Goal: Navigation & Orientation: Find specific page/section

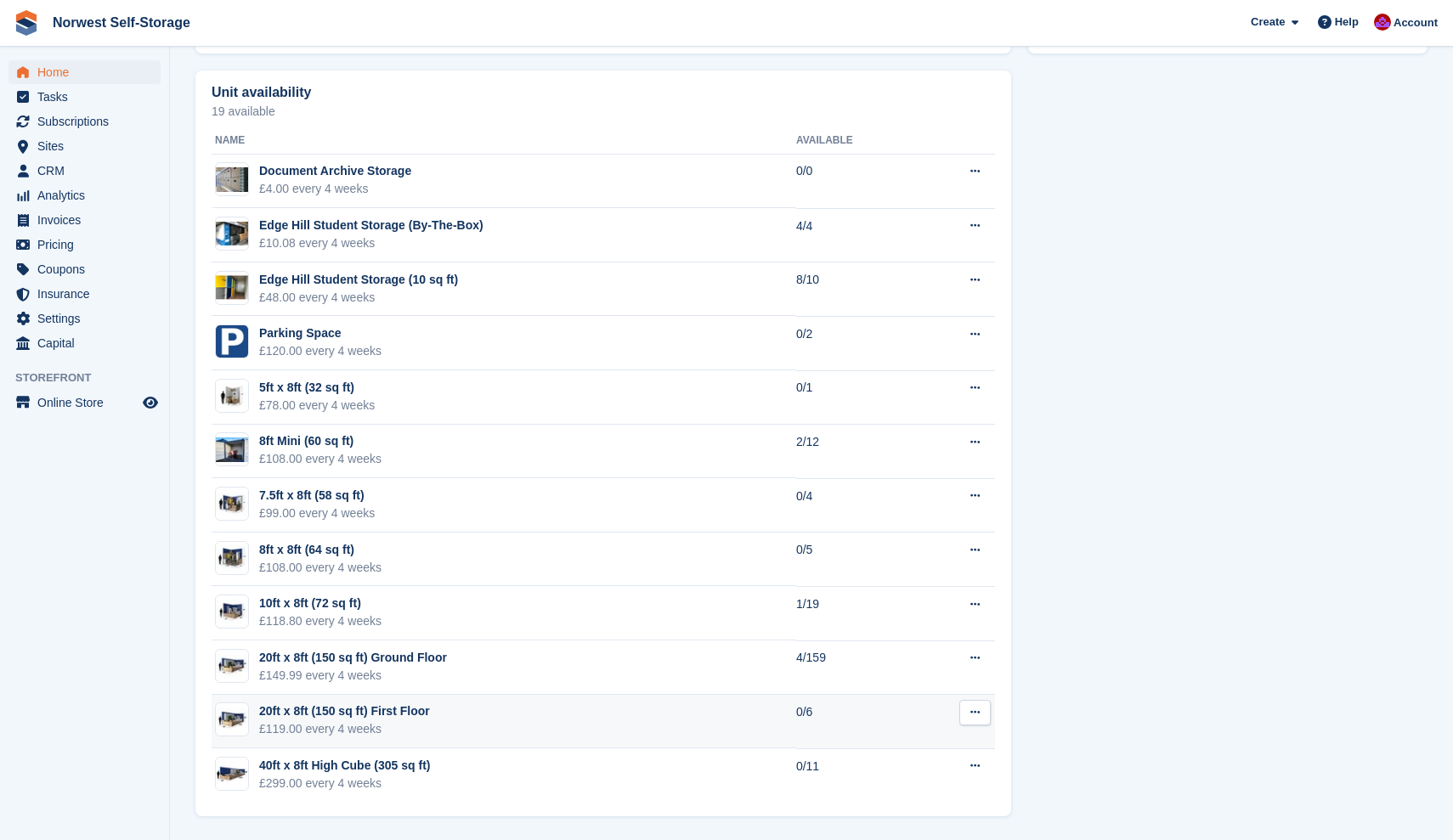
scroll to position [947, 0]
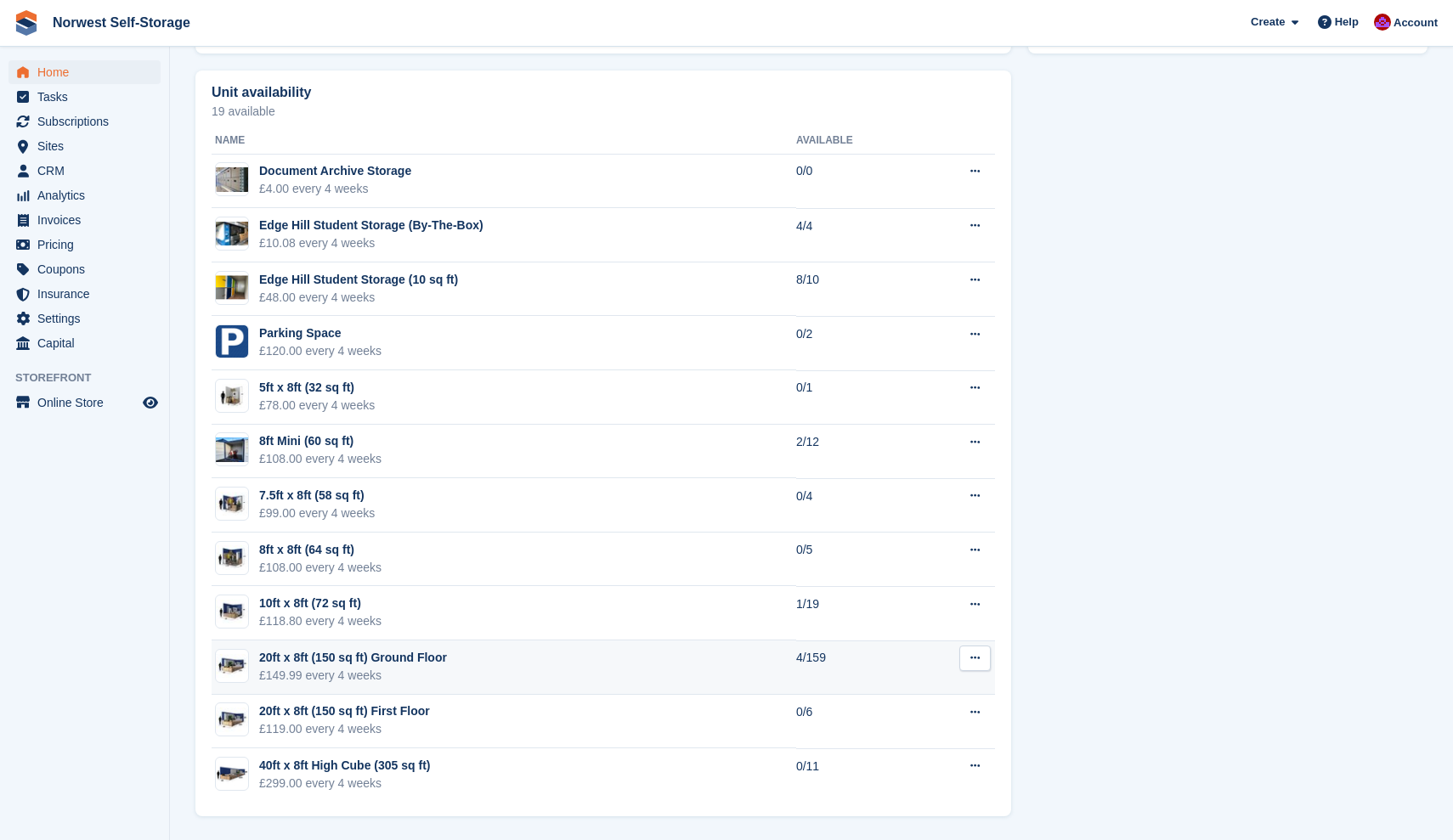
click at [390, 653] on div "20ft x 8ft (150 sq ft) Ground Floor" at bounding box center [353, 658] width 188 height 18
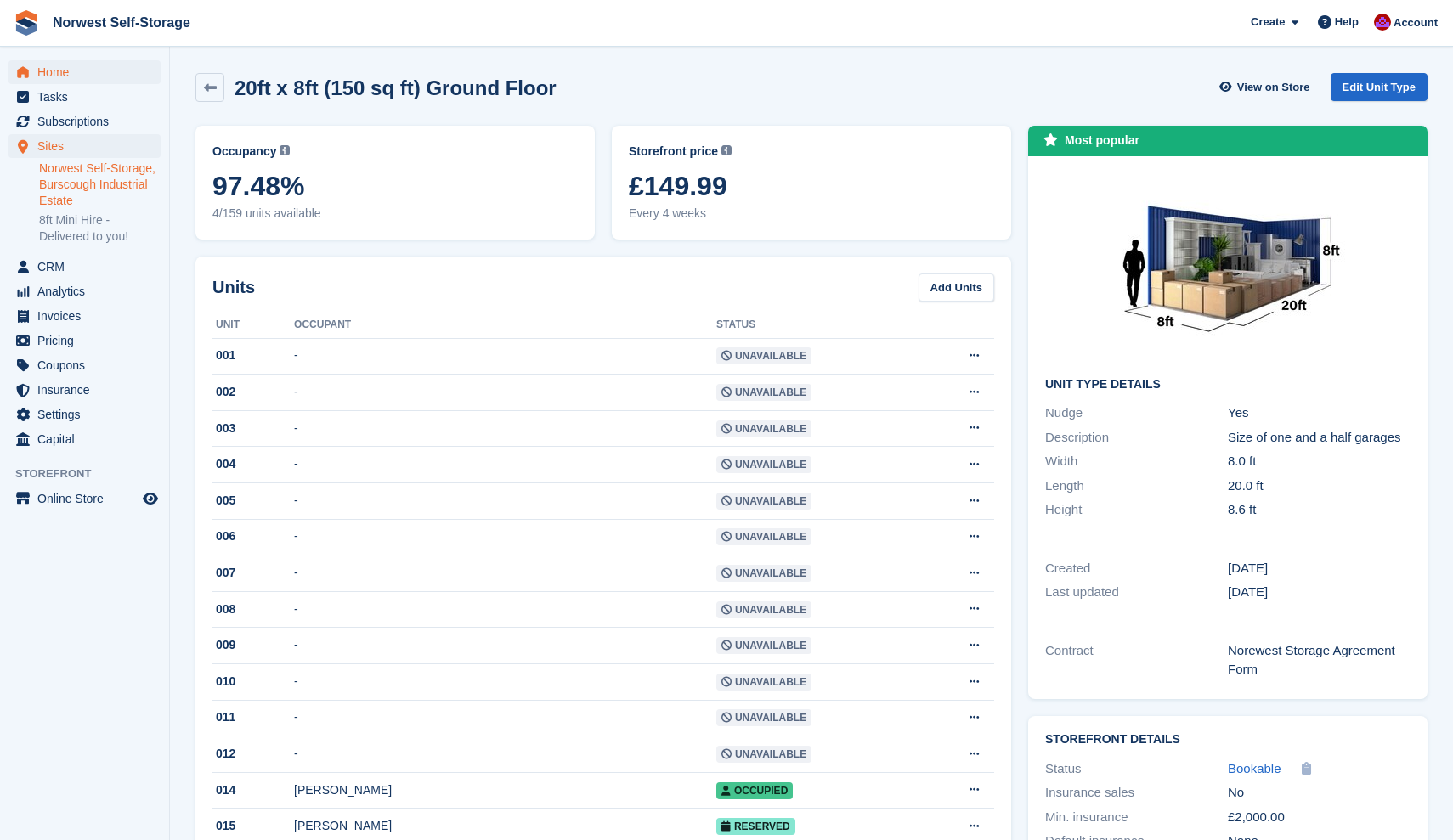
click at [57, 71] on span "Home" at bounding box center [88, 72] width 102 height 24
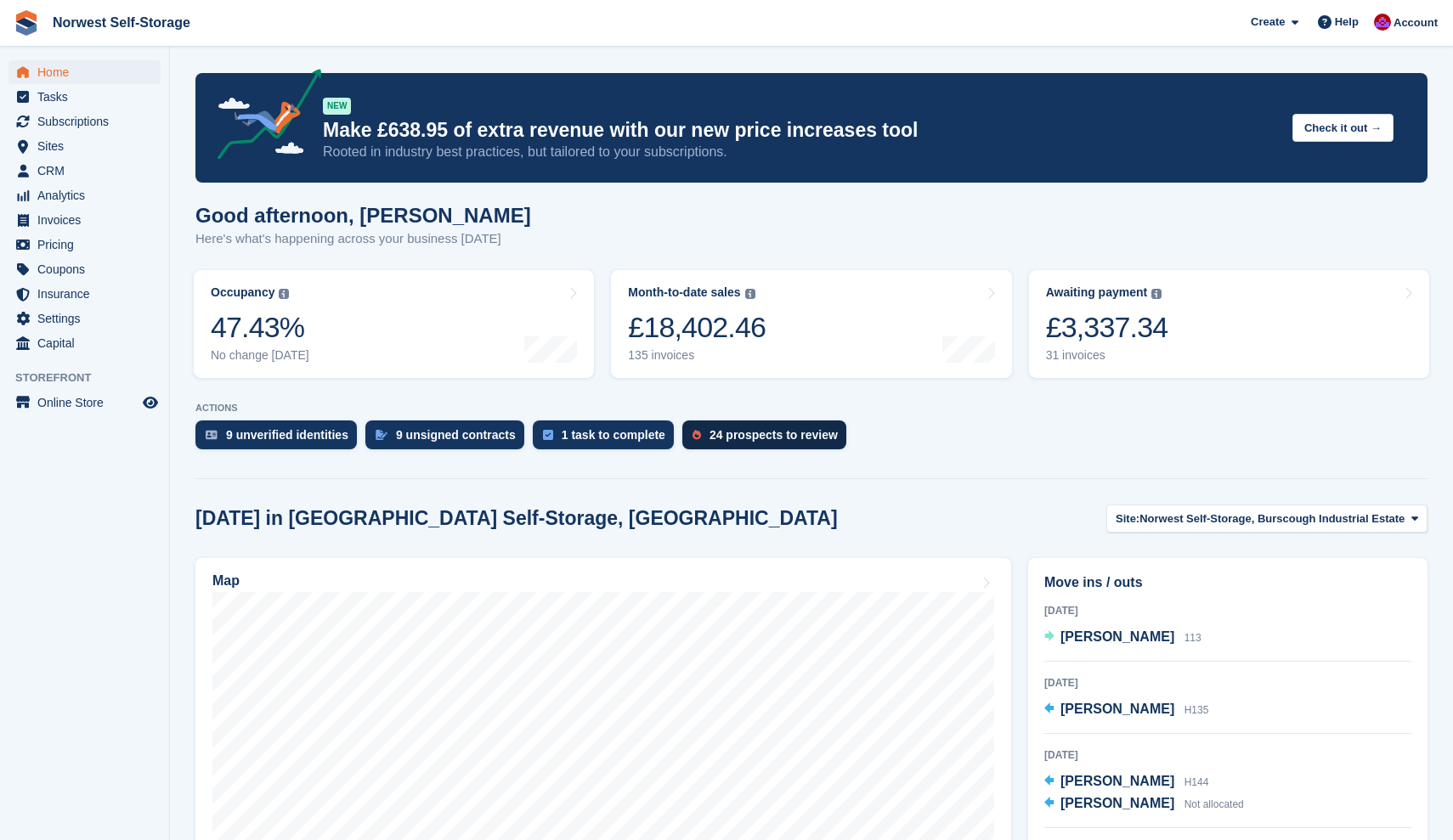
click at [769, 438] on div "24 prospects to review" at bounding box center [773, 435] width 128 height 14
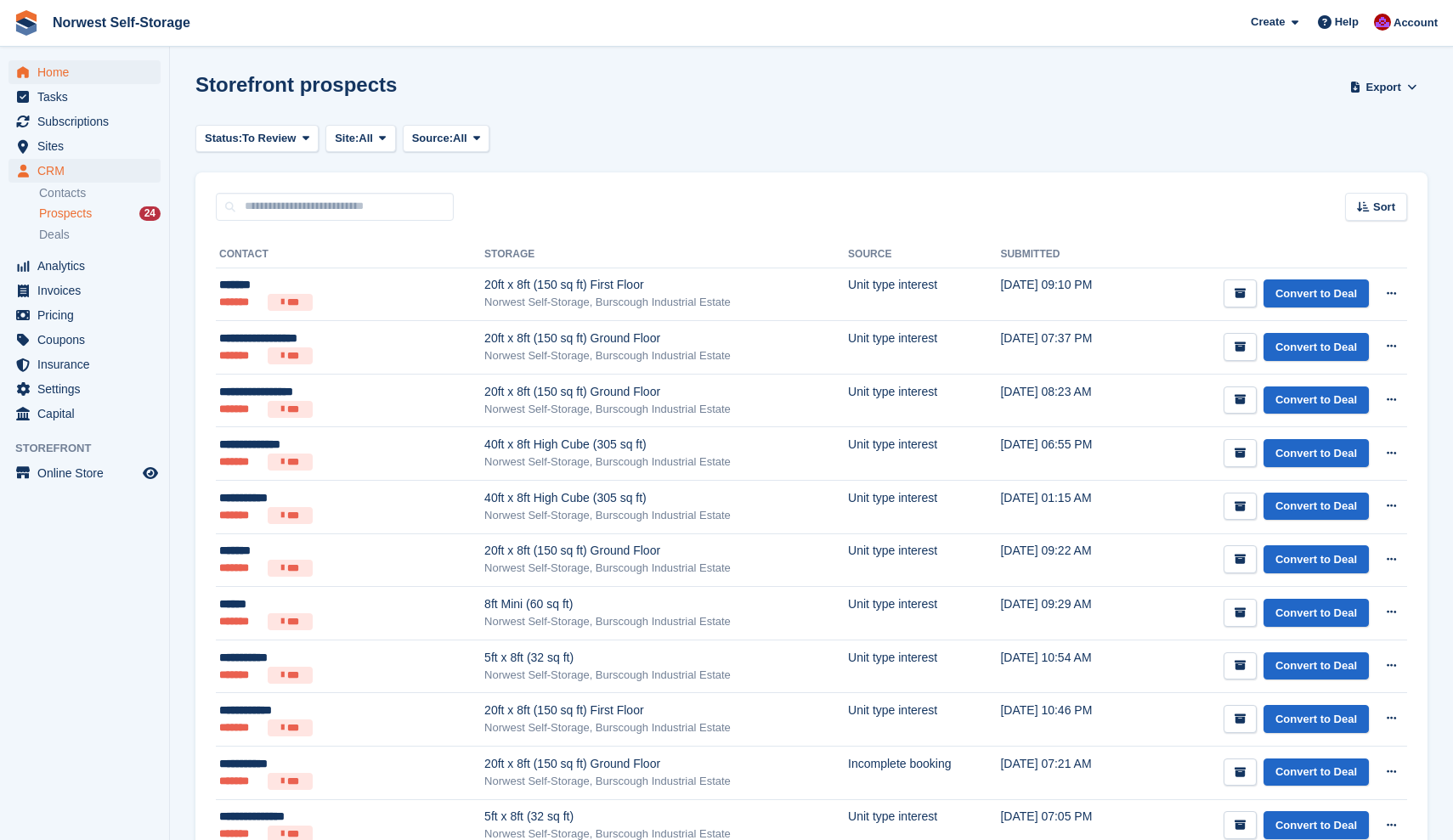
click at [54, 72] on span "Home" at bounding box center [88, 72] width 102 height 24
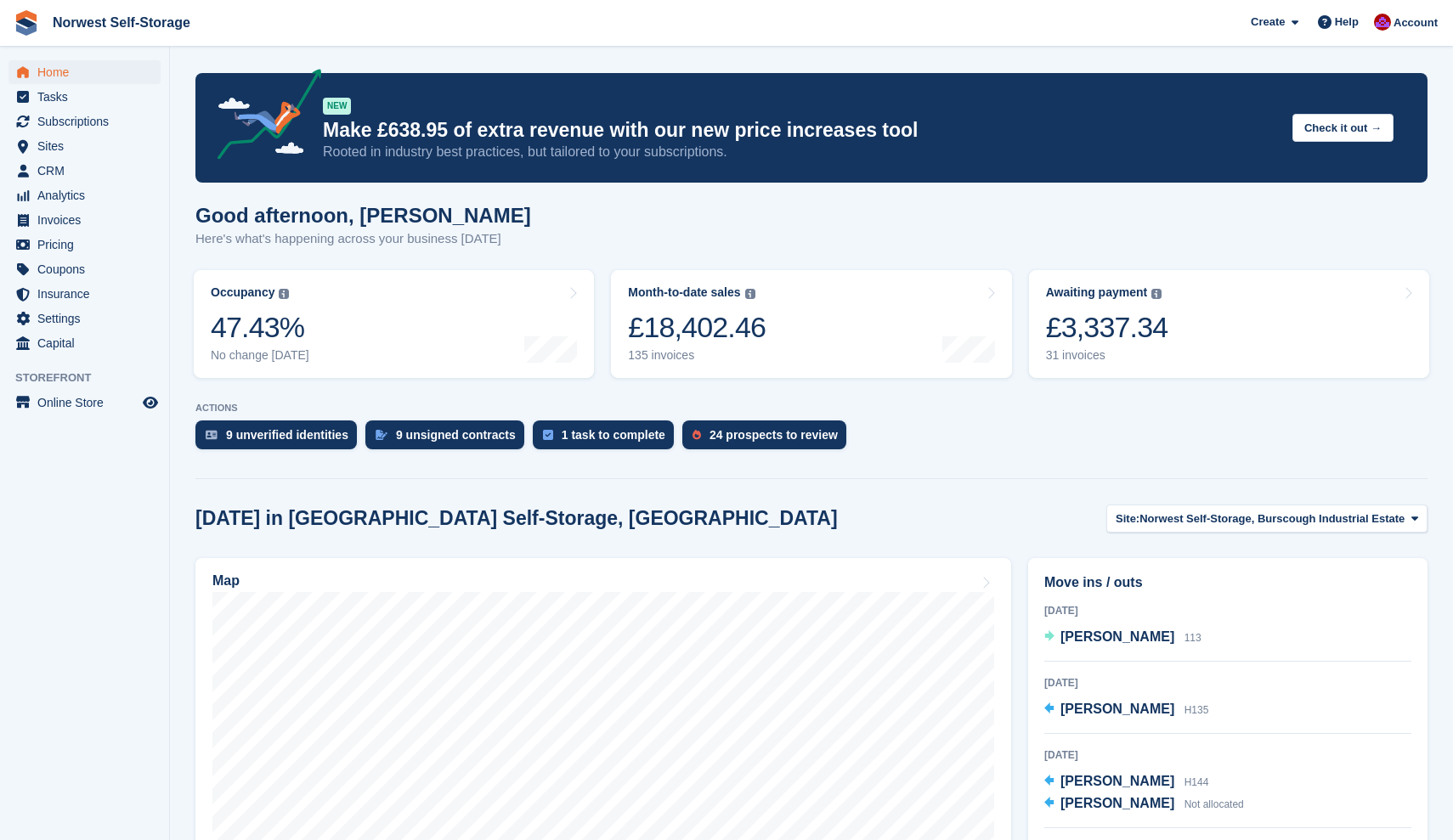
click at [61, 70] on span "Home" at bounding box center [88, 72] width 102 height 24
